Goal: Task Accomplishment & Management: Manage account settings

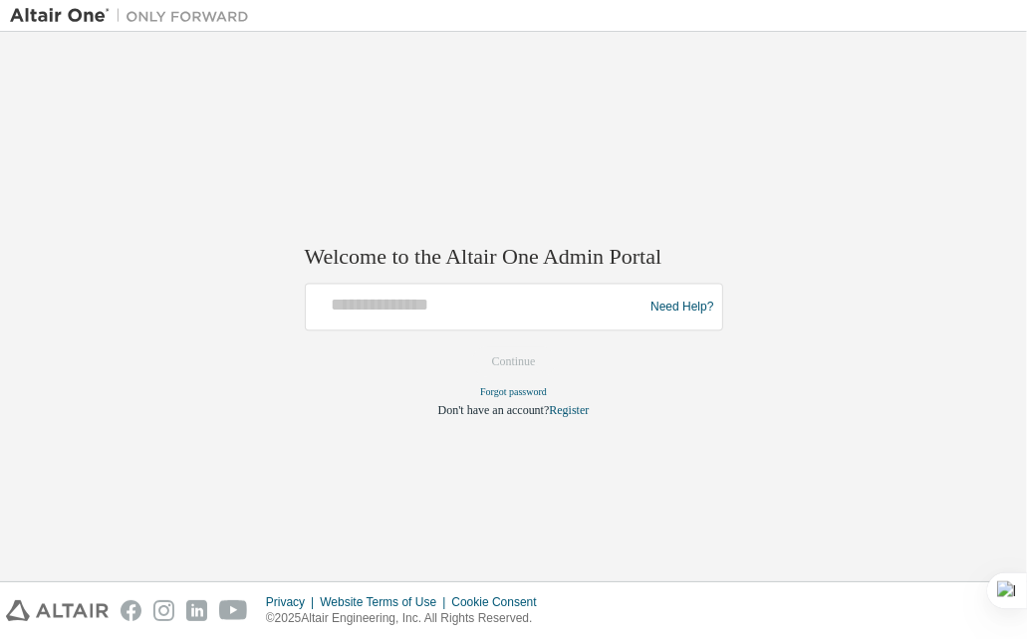
click at [579, 203] on div "Welcome to the Altair One Admin Portal Need Help? Please make sure that you pro…" at bounding box center [513, 307] width 1007 height 530
click at [534, 267] on h2 "Welcome to the Altair One Admin Portal" at bounding box center [514, 257] width 418 height 28
click at [45, 13] on img at bounding box center [134, 16] width 249 height 20
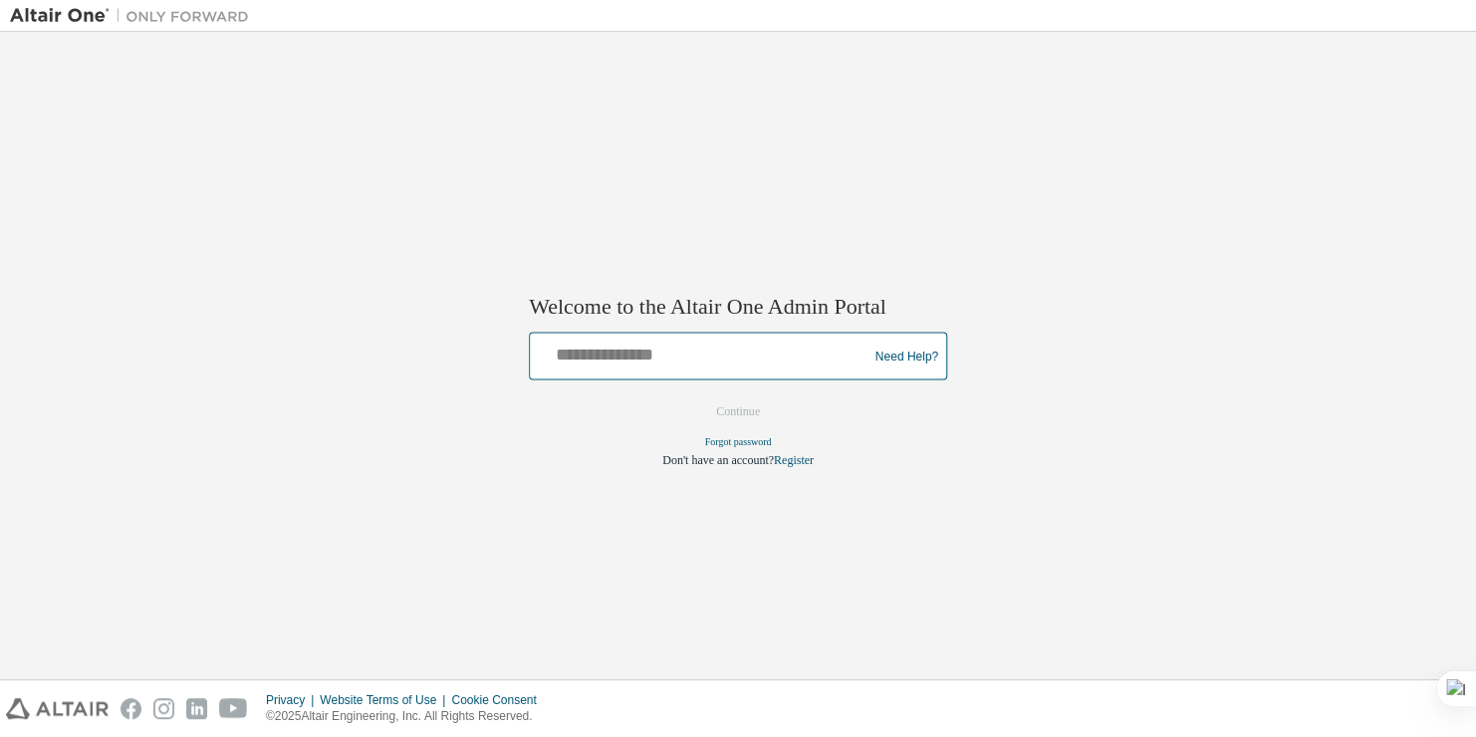
click at [700, 350] on input "text" at bounding box center [702, 352] width 328 height 29
type input "**********"
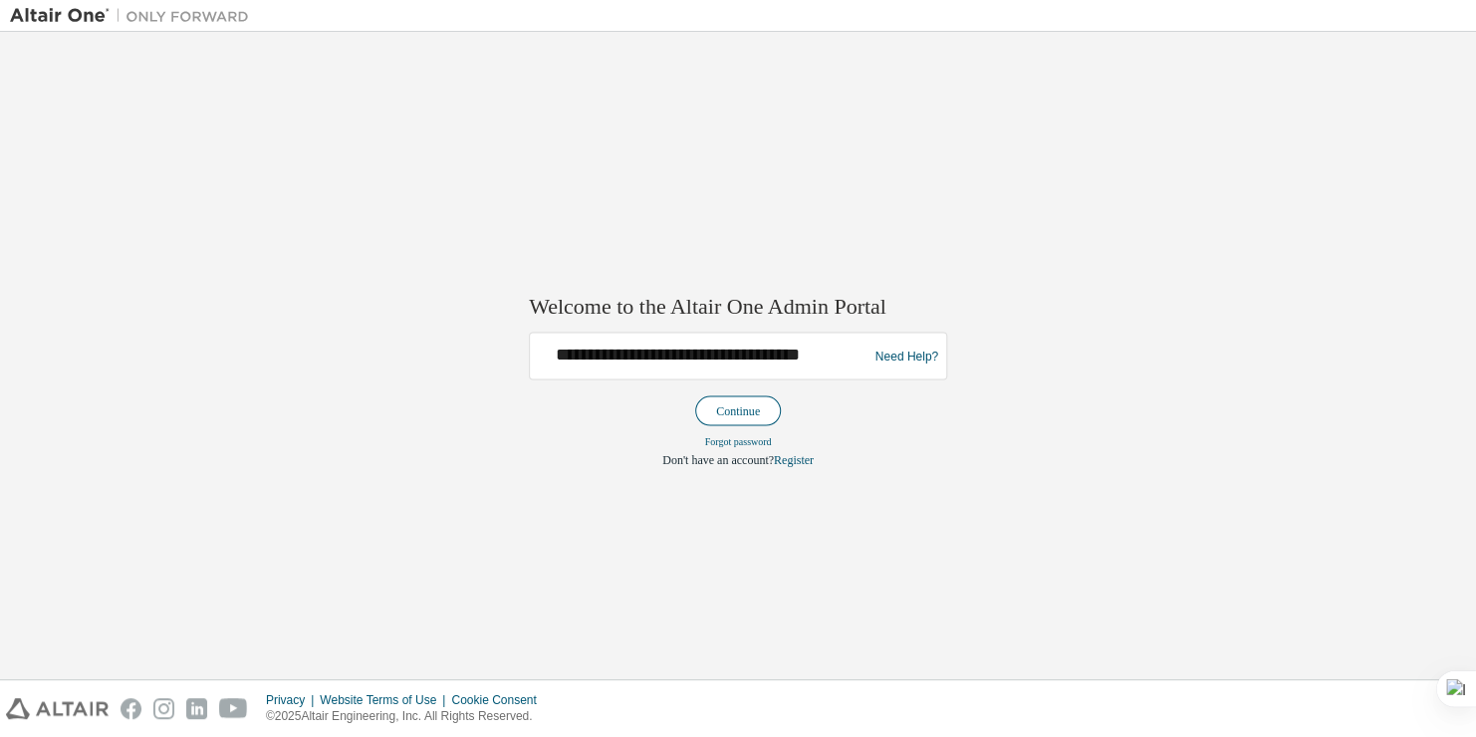
click at [734, 415] on button "Continue" at bounding box center [738, 411] width 86 height 30
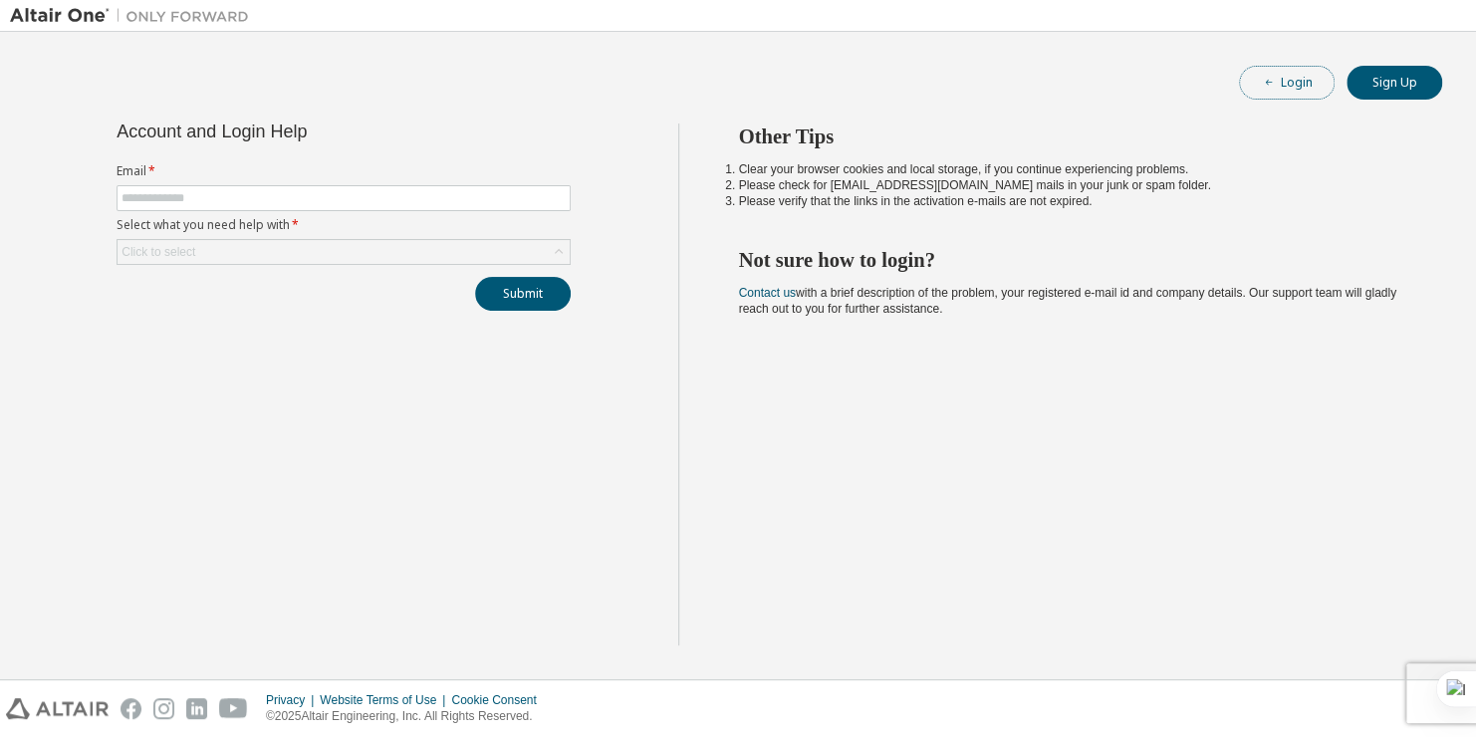
click at [1284, 84] on button "Login" at bounding box center [1287, 83] width 96 height 34
